Goal: Task Accomplishment & Management: Manage account settings

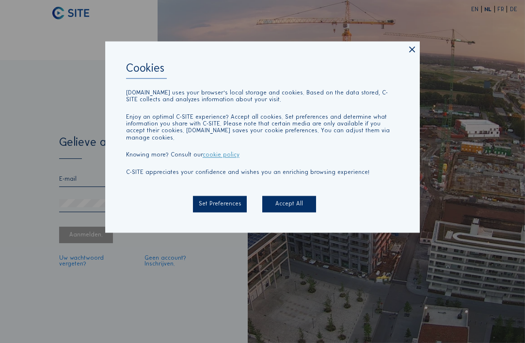
click at [291, 200] on div "Accept All" at bounding box center [288, 204] width 53 height 16
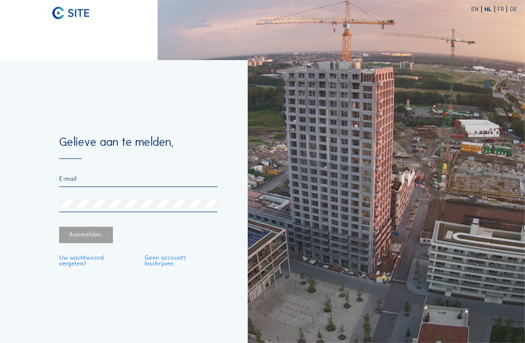
click at [116, 180] on input "email" at bounding box center [138, 179] width 159 height 7
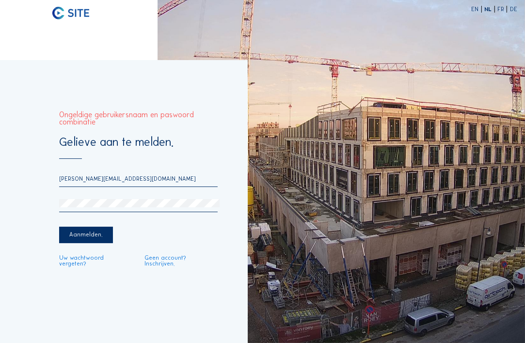
click at [91, 242] on div "Aanmelden." at bounding box center [85, 235] width 53 height 16
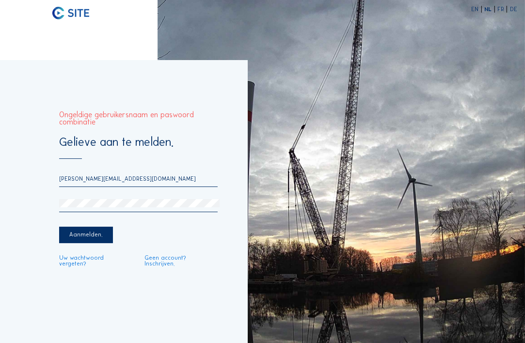
click at [78, 182] on input "[PERSON_NAME][EMAIL_ADDRESS][DOMAIN_NAME]" at bounding box center [138, 179] width 159 height 7
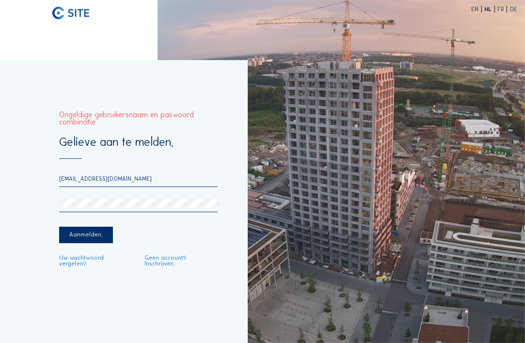
type input "[PERSON_NAME][EMAIL_ADDRESS][DOMAIN_NAME]"
click at [53, 204] on div "Gelieve aan te melden. [PERSON_NAME][EMAIL_ADDRESS][DOMAIN_NAME] Aanmelden. Uw …" at bounding box center [124, 201] width 248 height 283
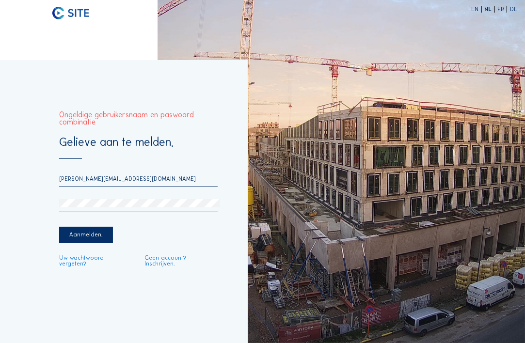
click at [81, 264] on link "Uw wachtwoord vergeten?" at bounding box center [95, 262] width 73 height 12
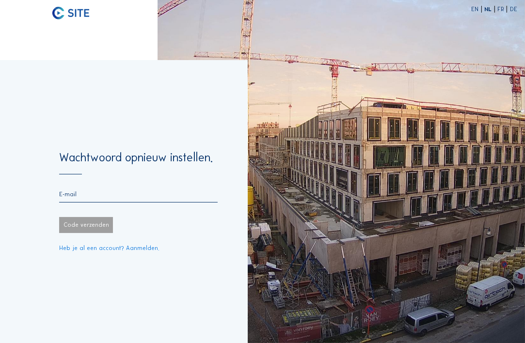
click at [78, 196] on input "email" at bounding box center [138, 194] width 159 height 7
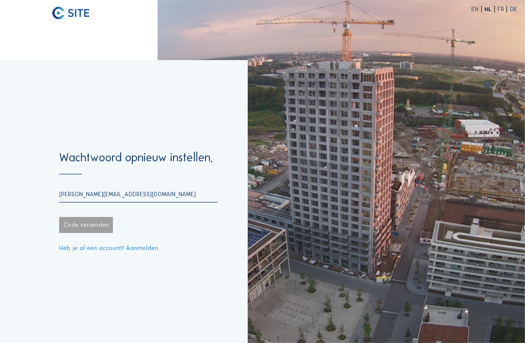
type input "[PERSON_NAME][EMAIL_ADDRESS][DOMAIN_NAME]"
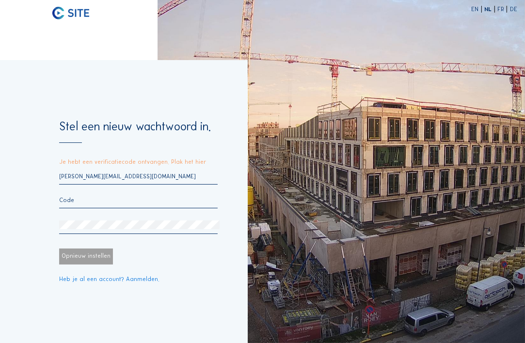
click at [161, 196] on div "[PERSON_NAME][EMAIL_ADDRESS][DOMAIN_NAME]" at bounding box center [138, 203] width 159 height 61
click at [160, 202] on input "text" at bounding box center [138, 200] width 159 height 7
click at [120, 200] on input "text" at bounding box center [138, 200] width 159 height 7
paste input "447222"
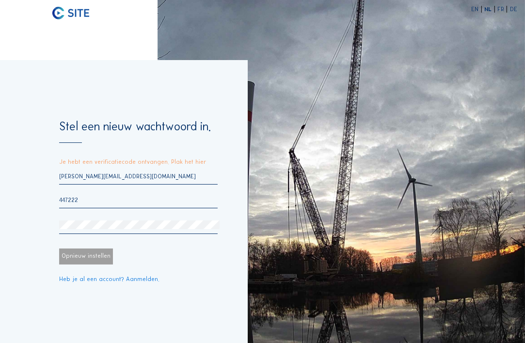
type input "447222"
click at [99, 258] on div "Opnieuw instellen" at bounding box center [86, 257] width 54 height 16
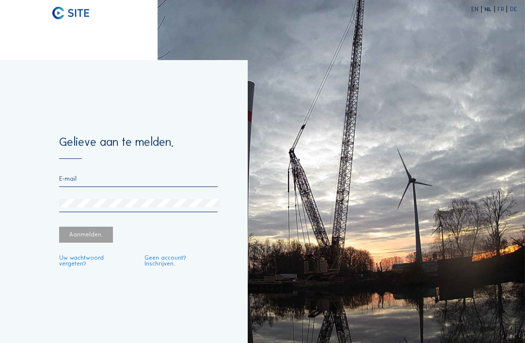
drag, startPoint x: 99, startPoint y: 258, endPoint x: 112, endPoint y: 304, distance: 47.9
click at [112, 306] on div "Gelieve aan te melden. Aanmelden. Uw wachtwoord vergeten? Geen account? Inschri…" at bounding box center [124, 201] width 248 height 283
click at [94, 181] on input "email" at bounding box center [138, 179] width 159 height 7
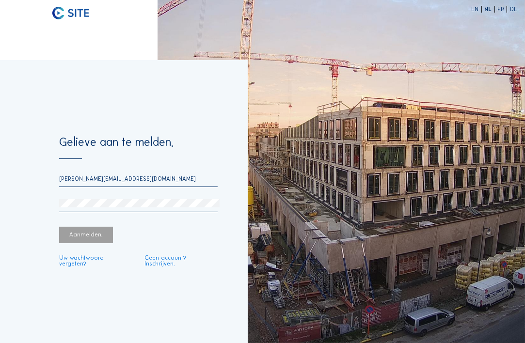
type input "[PERSON_NAME][EMAIL_ADDRESS][DOMAIN_NAME]"
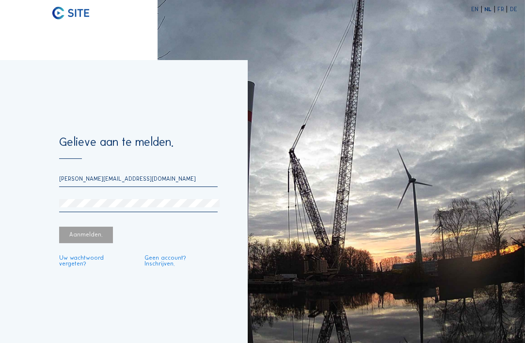
click at [105, 240] on div "Aanmelden." at bounding box center [85, 235] width 53 height 16
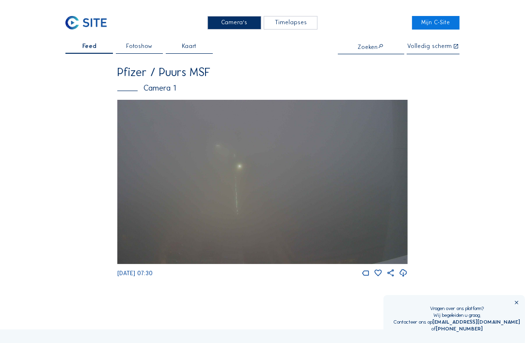
click at [144, 49] on span "Fotoshow" at bounding box center [139, 47] width 26 height 6
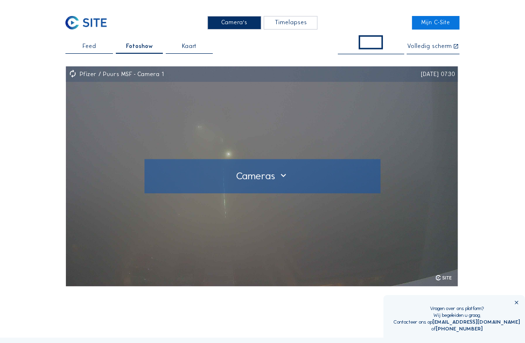
click at [284, 177] on div at bounding box center [263, 176] width 226 height 11
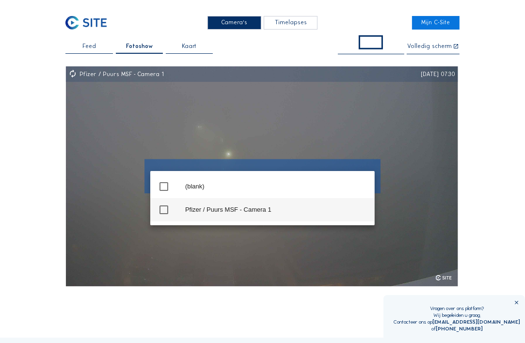
click at [262, 211] on div "Pfizer / Puurs MSF - Camera 1" at bounding box center [276, 210] width 182 height 8
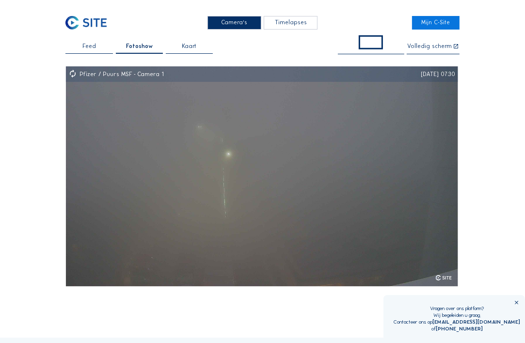
click at [195, 49] on span "Kaart" at bounding box center [189, 47] width 15 height 6
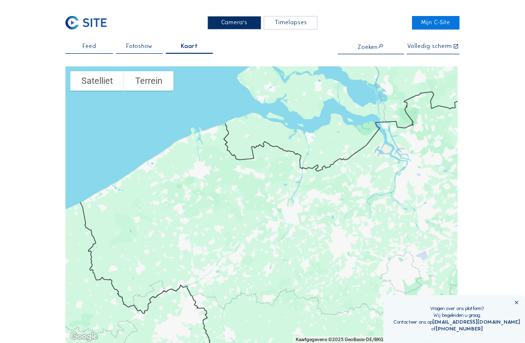
click at [136, 49] on span "Fotoshow" at bounding box center [139, 47] width 26 height 6
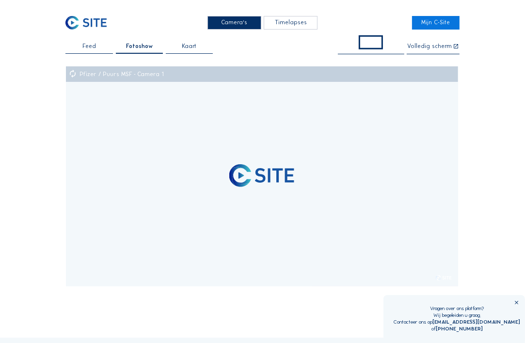
click at [91, 47] on span "Feed" at bounding box center [89, 47] width 14 height 6
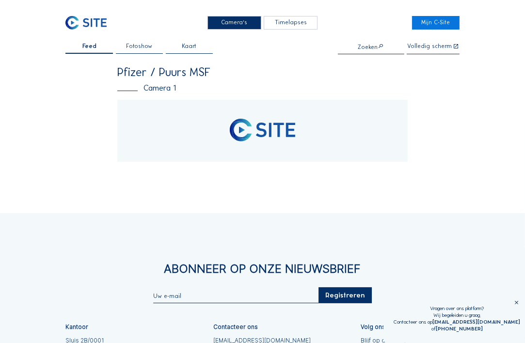
click at [289, 27] on div "Timelapses" at bounding box center [290, 23] width 53 height 14
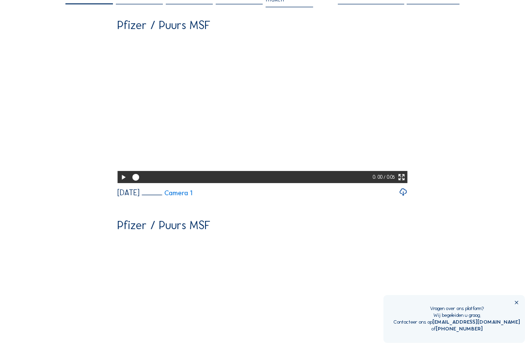
scroll to position [48, 0]
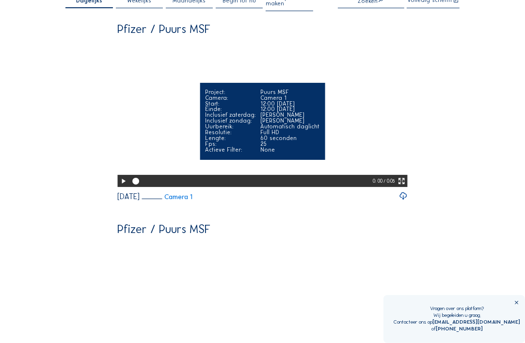
click at [121, 186] on icon at bounding box center [123, 182] width 8 height 10
click at [335, 102] on video "Your browser does not support the video tag." at bounding box center [262, 113] width 291 height 145
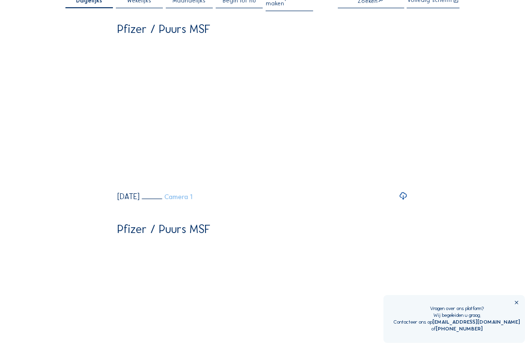
click at [193, 200] on link "Camera 1" at bounding box center [167, 197] width 51 height 7
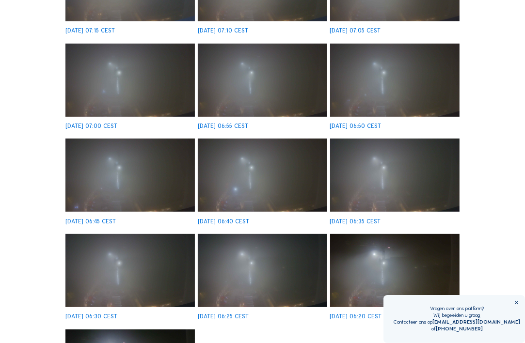
scroll to position [48, 0]
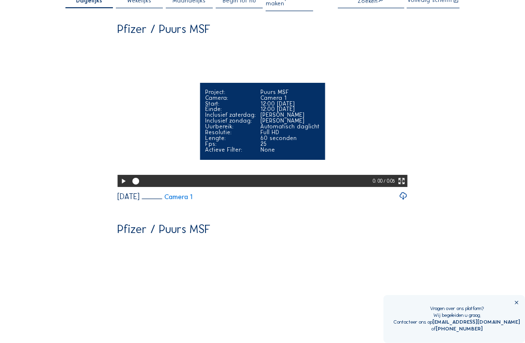
click at [119, 186] on icon at bounding box center [123, 182] width 8 height 10
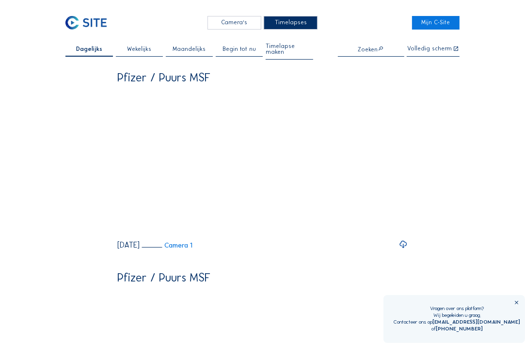
click at [146, 48] on span "Wekelijks" at bounding box center [139, 50] width 24 height 6
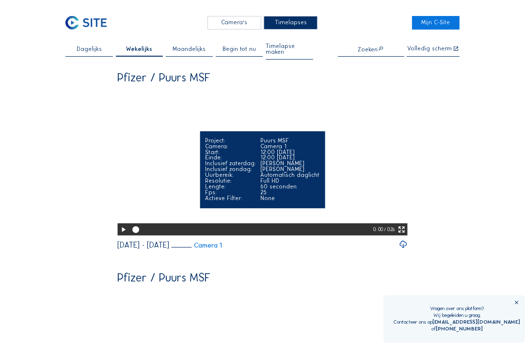
click at [121, 235] on icon at bounding box center [123, 230] width 8 height 10
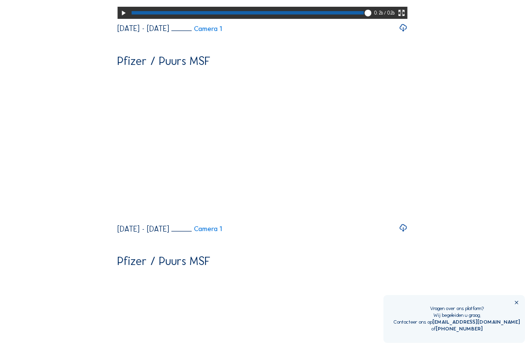
scroll to position [242, 0]
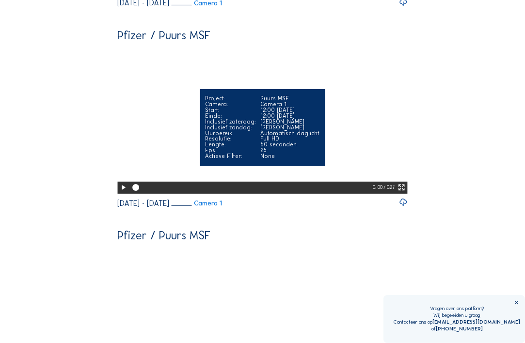
click at [120, 193] on icon at bounding box center [123, 188] width 8 height 10
